Goal: Task Accomplishment & Management: Use online tool/utility

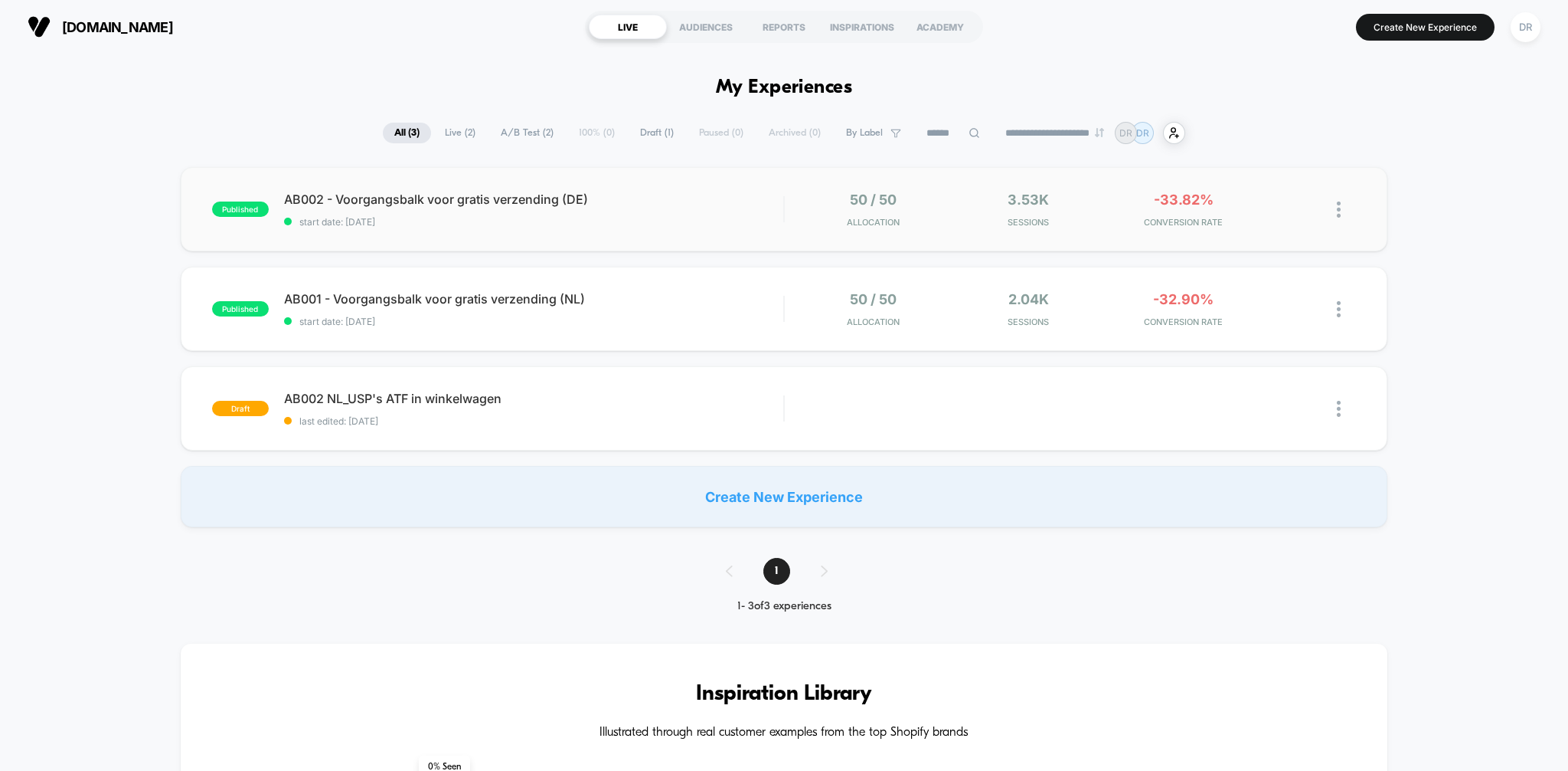
click at [611, 232] on div "published AB002 - Voorgangsbalk voor gratis verzending (DE) start date: [DATE] …" at bounding box center [784, 209] width 1208 height 84
